Goal: Use online tool/utility: Utilize a website feature to perform a specific function

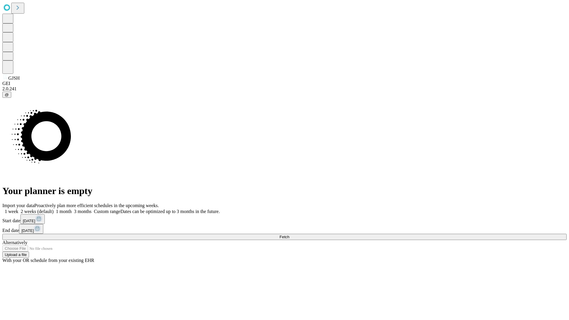
click at [289, 235] on span "Fetch" at bounding box center [285, 237] width 10 height 4
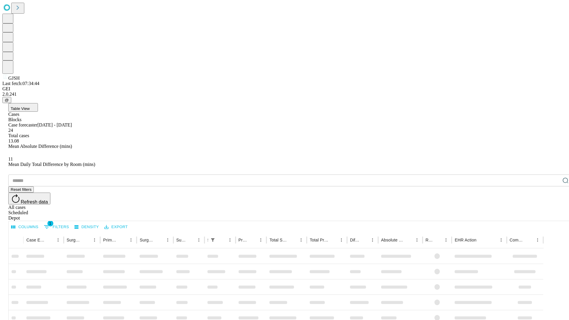
click at [30, 106] on span "Table View" at bounding box center [20, 108] width 19 height 4
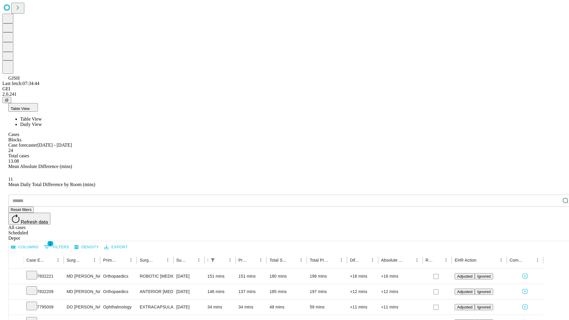
click at [42, 122] on span "Daily View" at bounding box center [31, 124] width 22 height 5
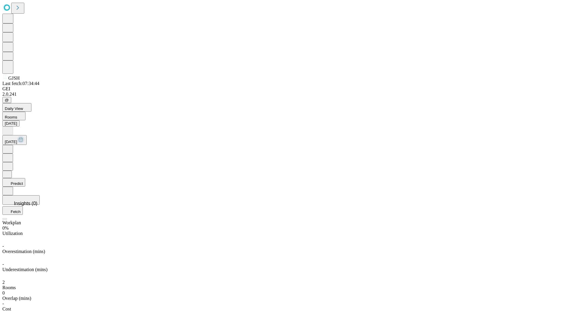
click at [25, 178] on button "Predict" at bounding box center [13, 182] width 23 height 9
